Goal: Information Seeking & Learning: Learn about a topic

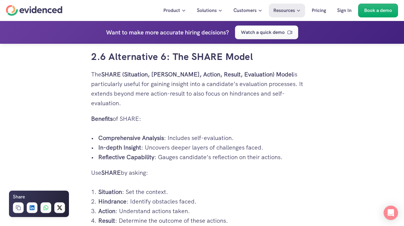
scroll to position [2072, 0]
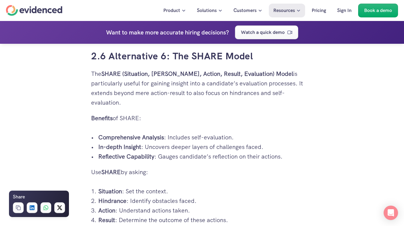
click at [194, 79] on p "The SHARE (Situation, Hindrance, Action, Result, Evaluation) Model is particula…" at bounding box center [202, 88] width 222 height 38
drag, startPoint x: 194, startPoint y: 79, endPoint x: 150, endPoint y: 167, distance: 98.4
click at [150, 167] on p "Use SHARE by asking:" at bounding box center [202, 172] width 222 height 10
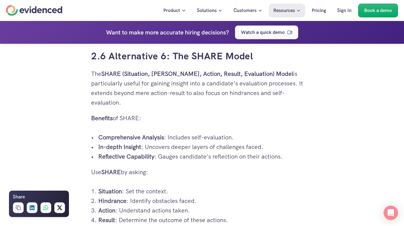
scroll to position [2129, 0]
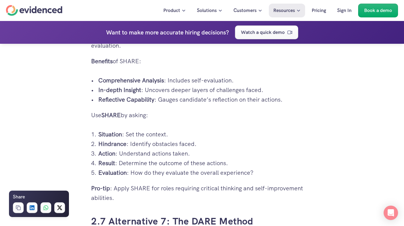
drag, startPoint x: 151, startPoint y: 200, endPoint x: 199, endPoint y: 70, distance: 138.1
drag, startPoint x: 198, startPoint y: 56, endPoint x: 168, endPoint y: 112, distance: 63.8
click at [168, 112] on p "Use SHARE by asking:" at bounding box center [202, 115] width 222 height 10
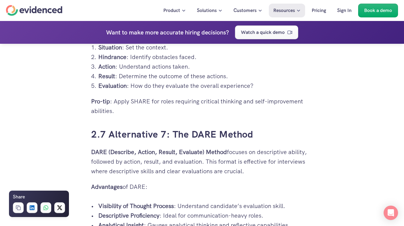
scroll to position [2216, 0]
drag, startPoint x: 168, startPoint y: 112, endPoint x: 161, endPoint y: 197, distance: 85.3
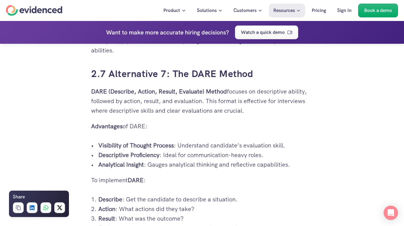
scroll to position [2307, 0]
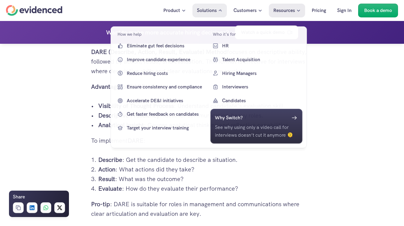
scroll to position [2307, 0]
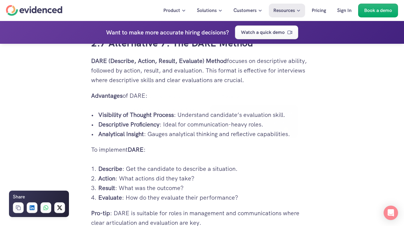
click at [164, 178] on p "Action : What actions did they take?" at bounding box center [205, 178] width 214 height 10
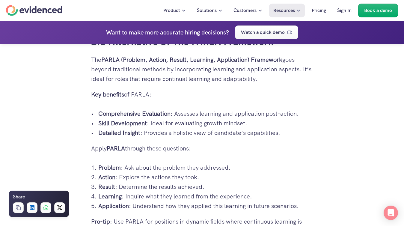
scroll to position [1490, 0]
